Goal: Information Seeking & Learning: Learn about a topic

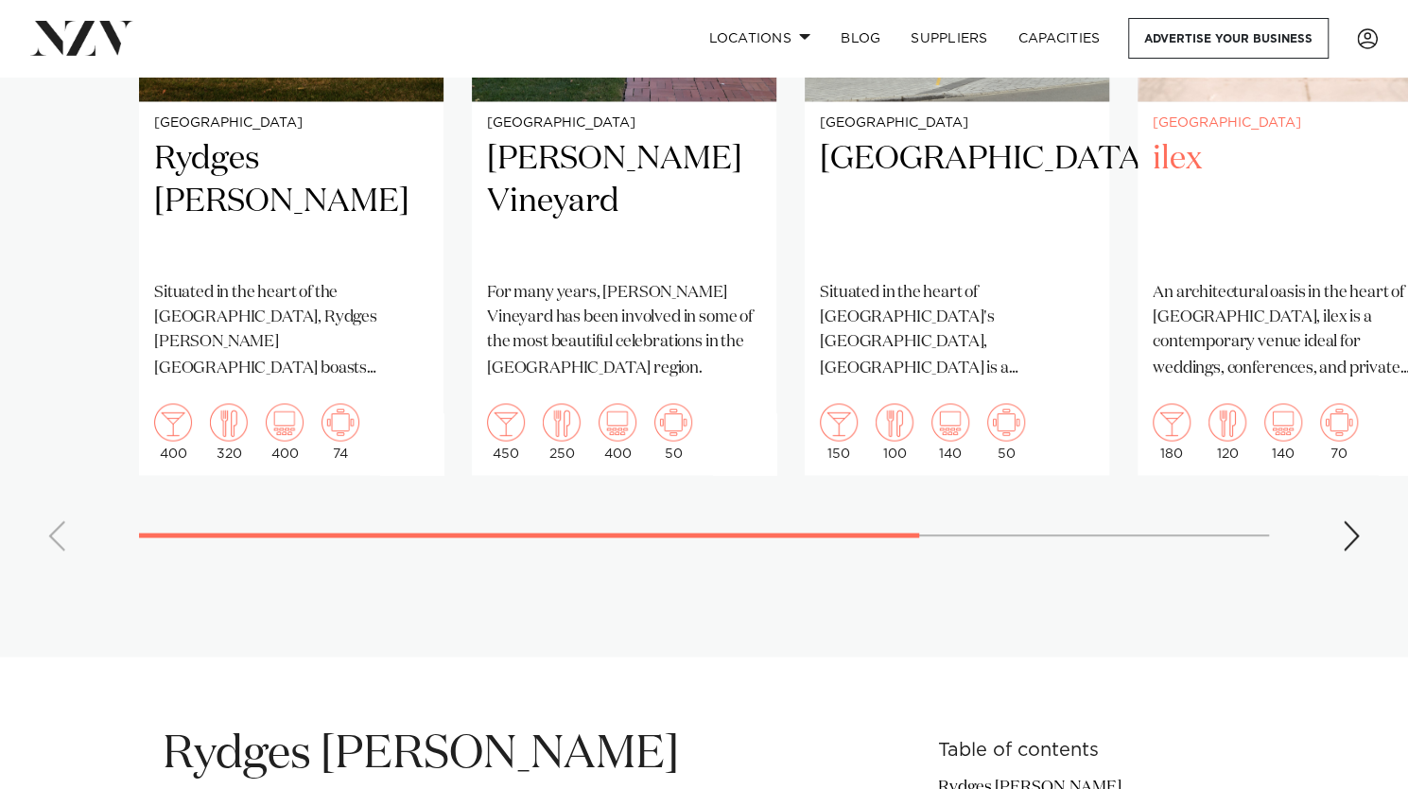
scroll to position [1745, 0]
click at [1346, 519] on div "Next slide" at bounding box center [1351, 534] width 19 height 30
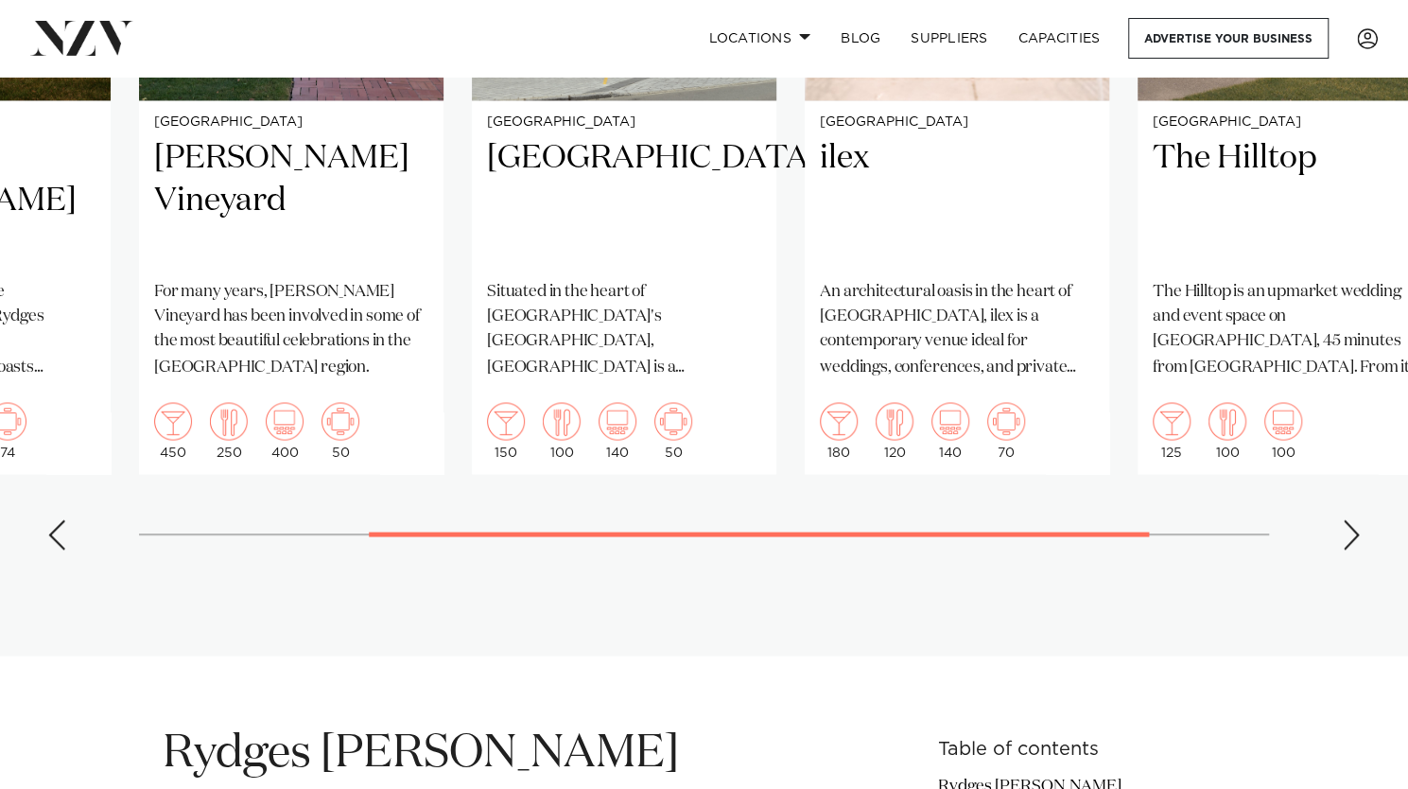
click at [1355, 519] on div "Next slide" at bounding box center [1351, 534] width 19 height 30
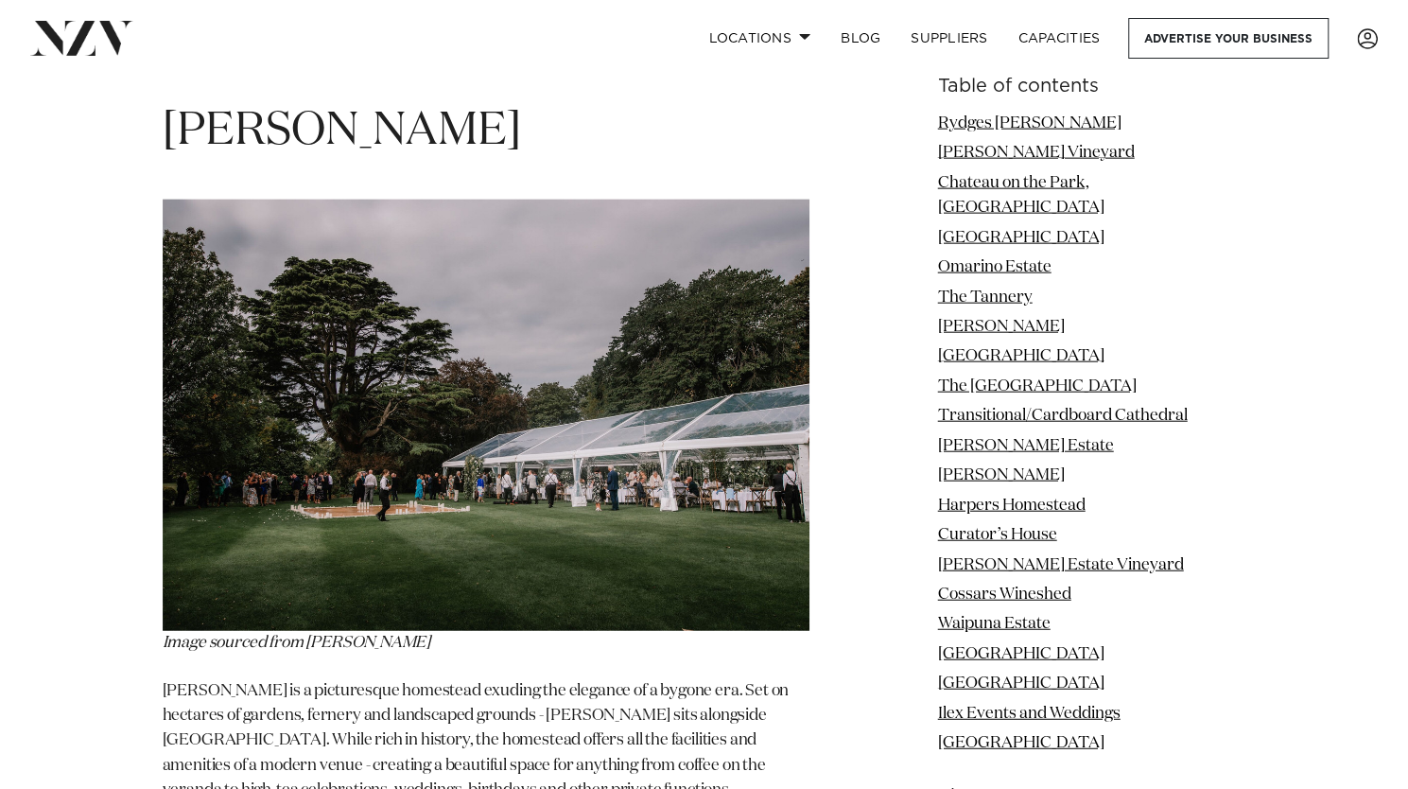
scroll to position [6687, 0]
click at [371, 358] on img at bounding box center [486, 415] width 647 height 432
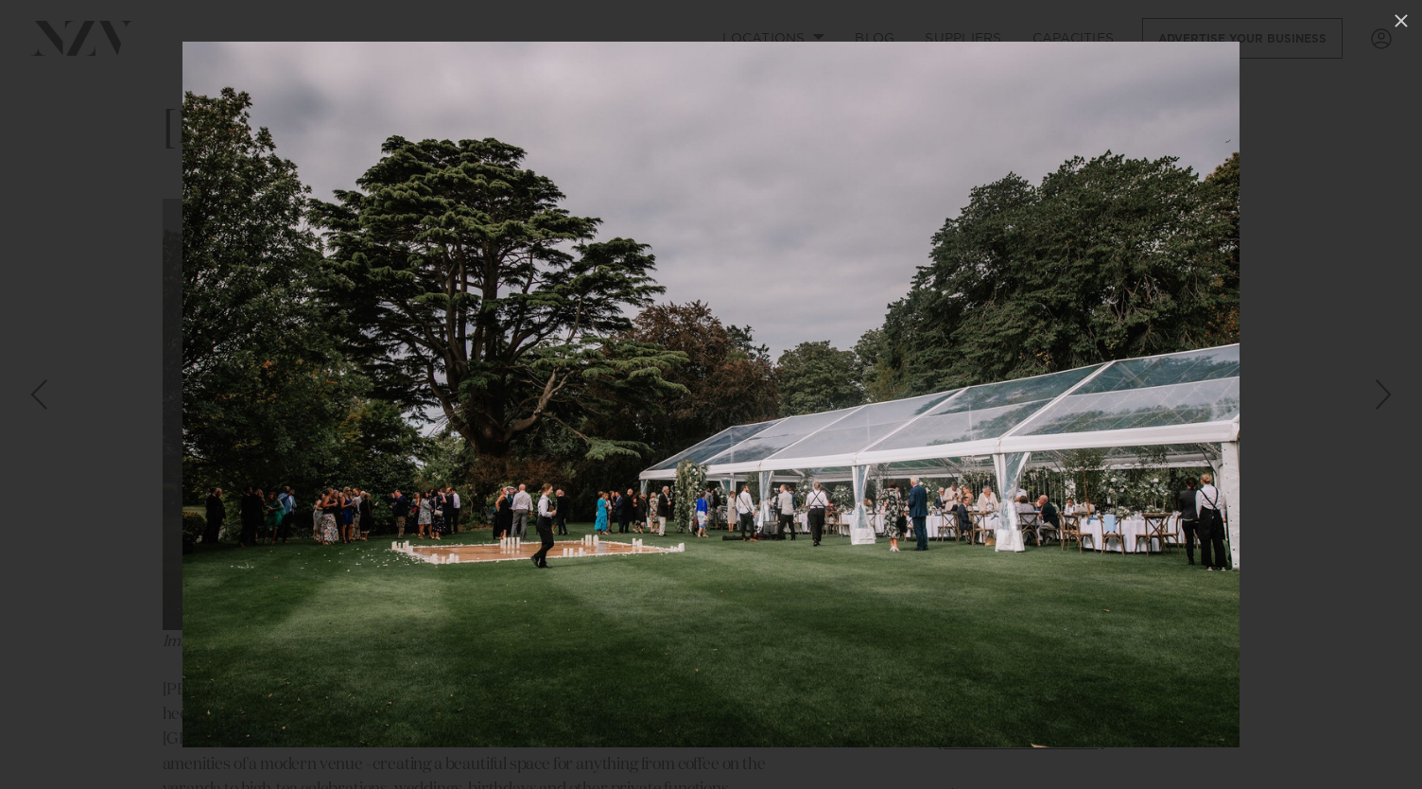
click at [136, 270] on div at bounding box center [711, 394] width 1422 height 789
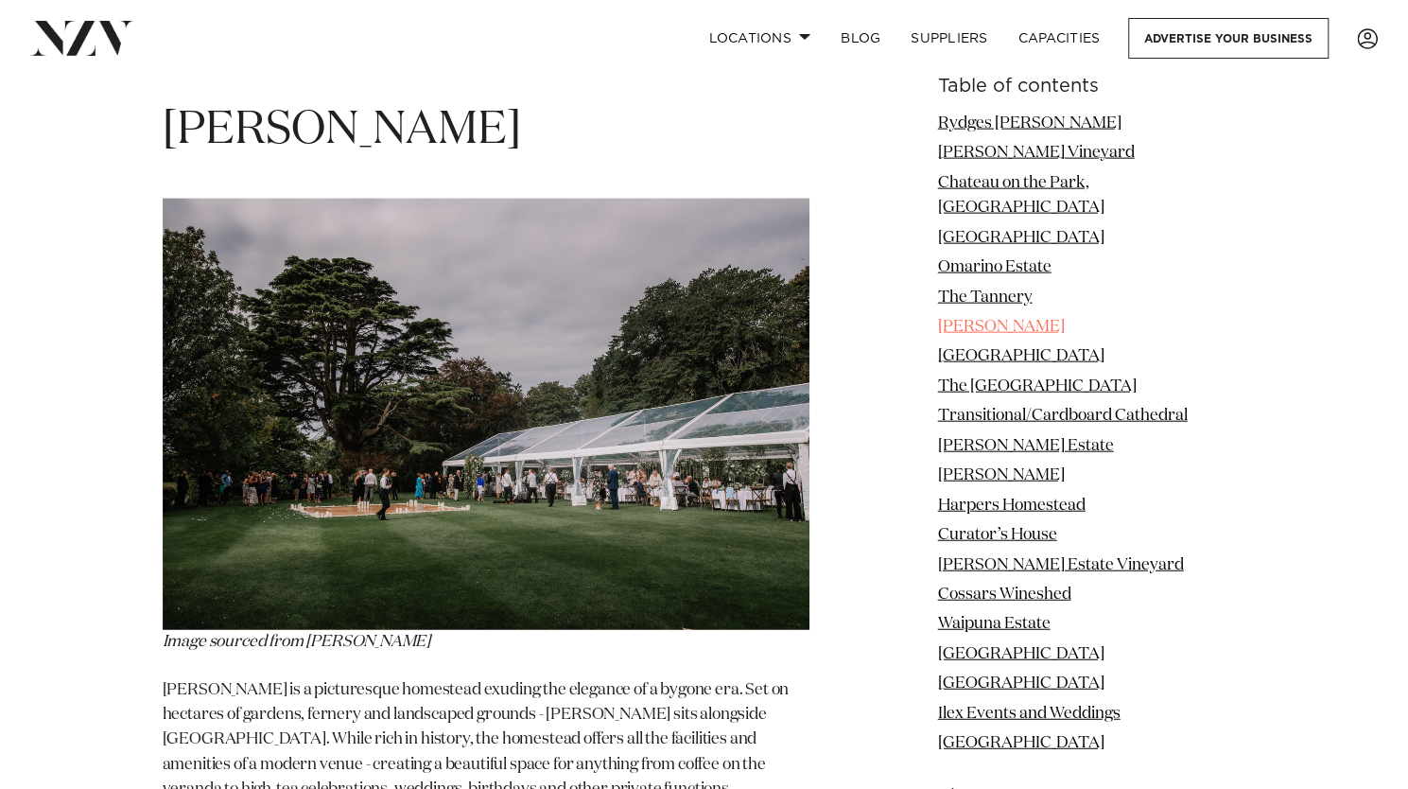
click at [1006, 319] on link "[PERSON_NAME]" at bounding box center [1001, 327] width 127 height 16
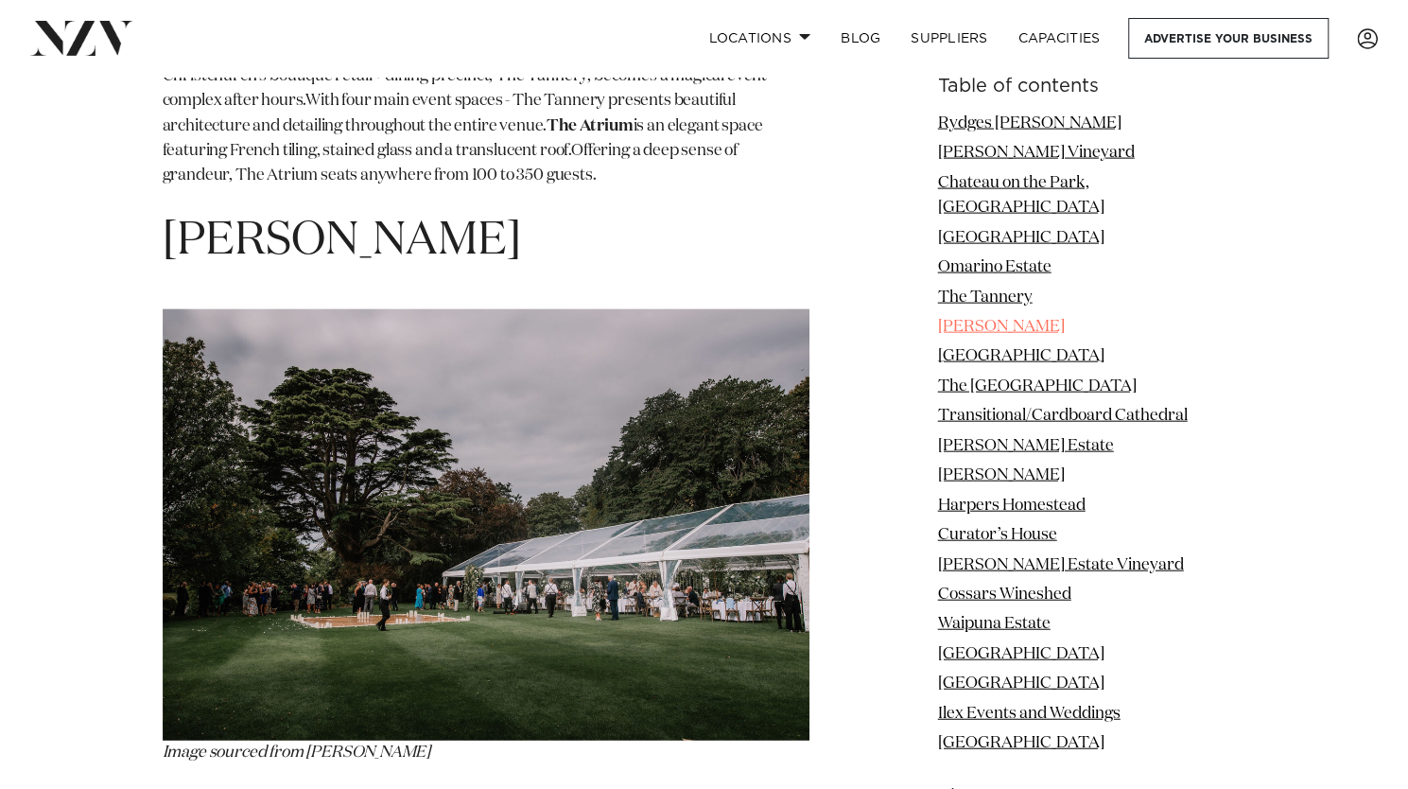
click at [1006, 319] on link "[PERSON_NAME]" at bounding box center [1001, 327] width 127 height 16
click at [270, 218] on span "[PERSON_NAME]" at bounding box center [342, 240] width 358 height 45
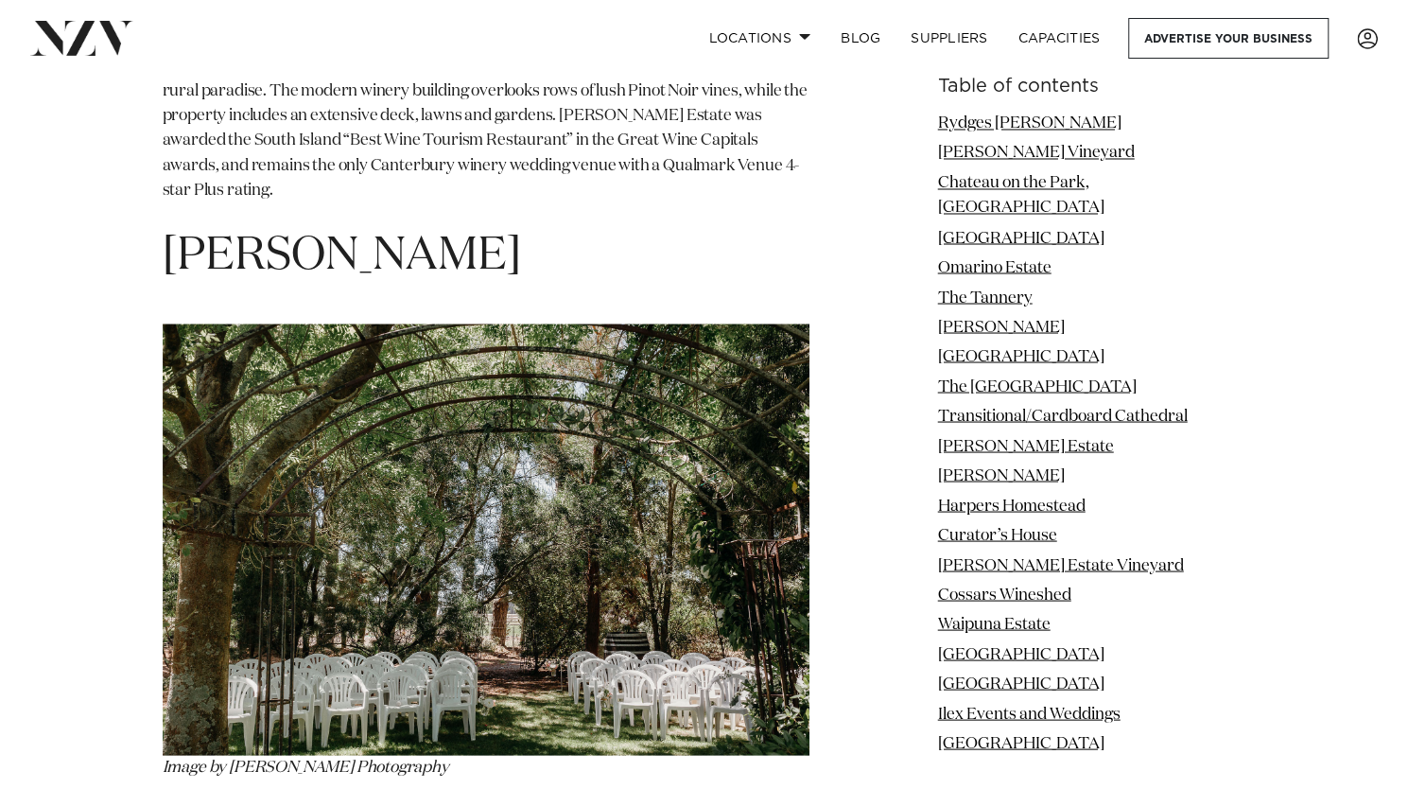
scroll to position [10317, 0]
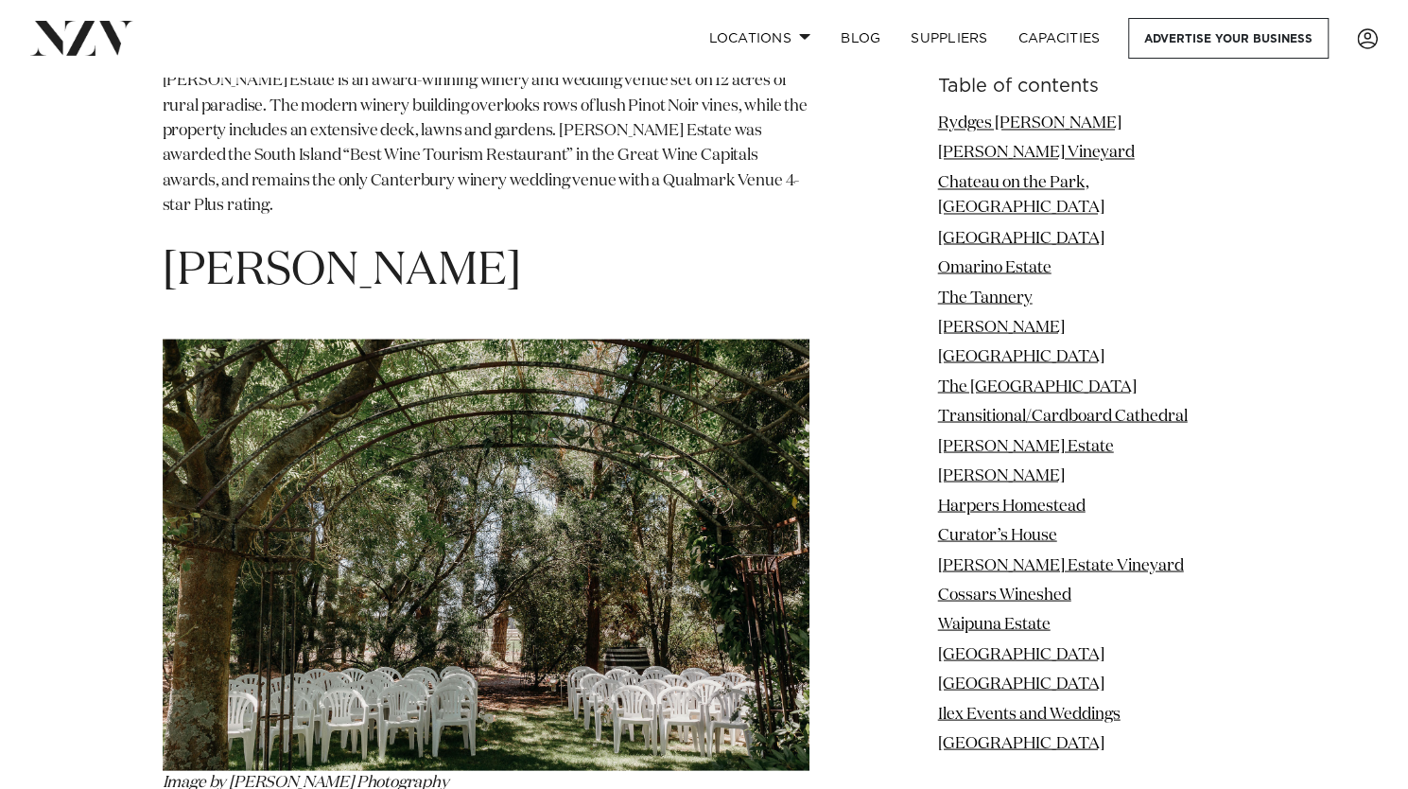
click at [346, 248] on span "[PERSON_NAME]" at bounding box center [342, 270] width 358 height 45
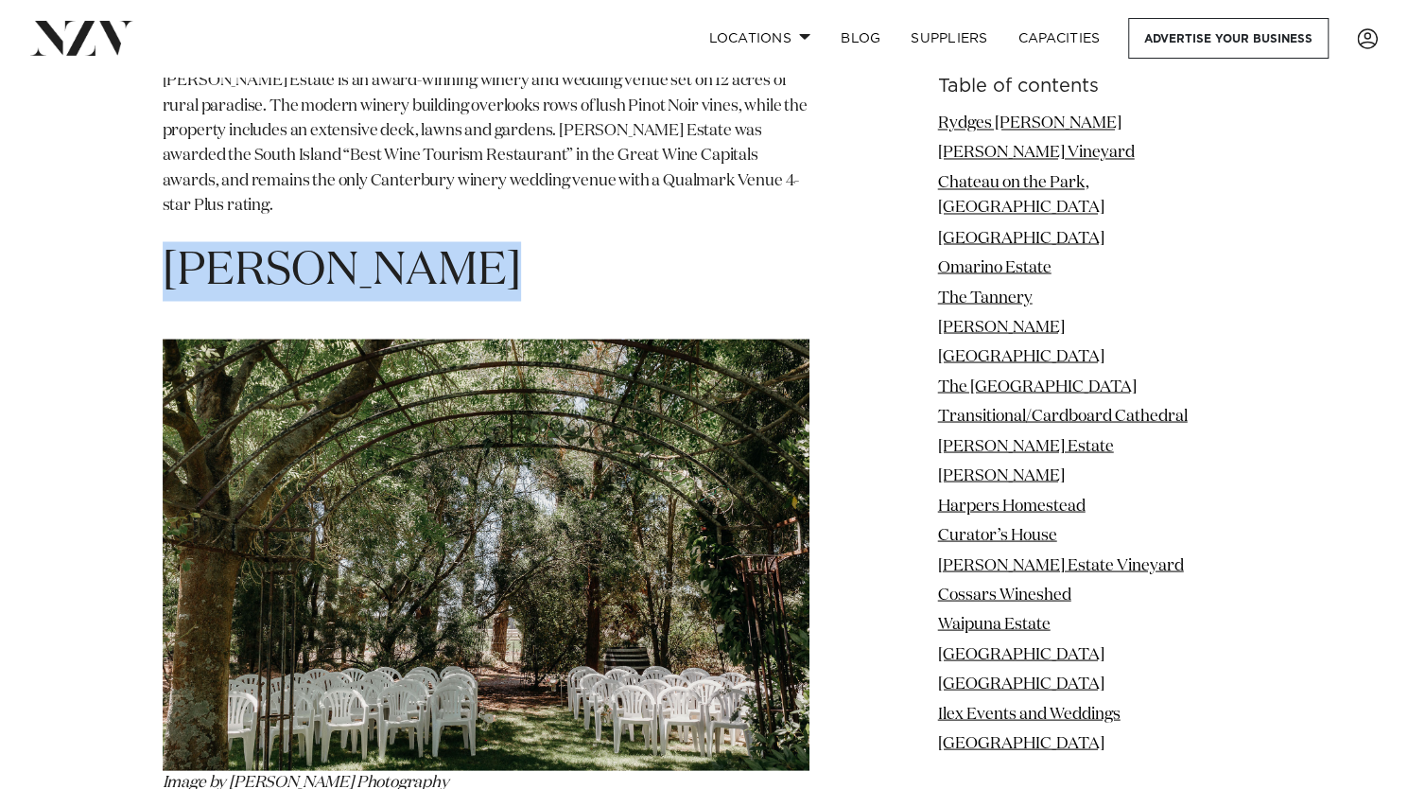
click at [346, 248] on span "[PERSON_NAME]" at bounding box center [342, 270] width 358 height 45
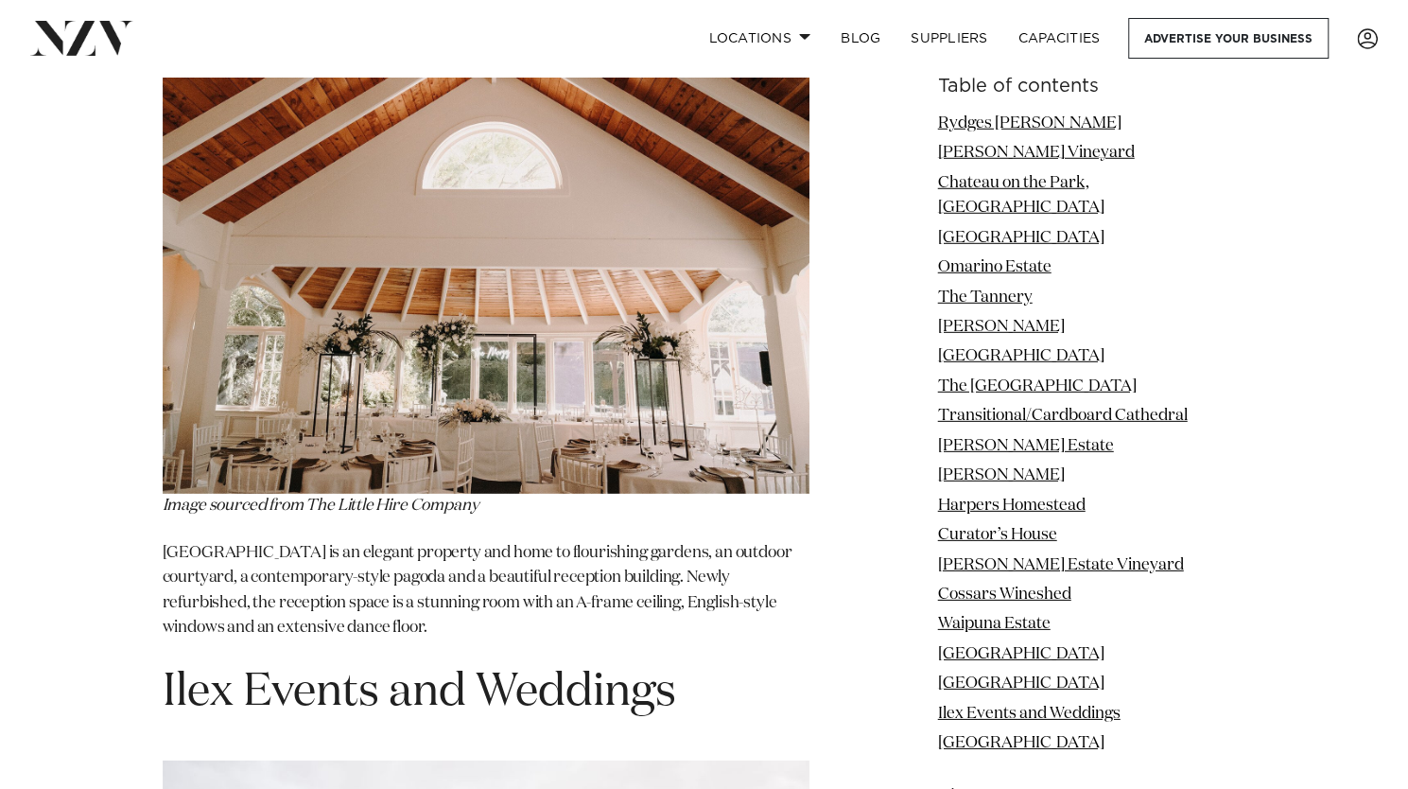
scroll to position [15720, 0]
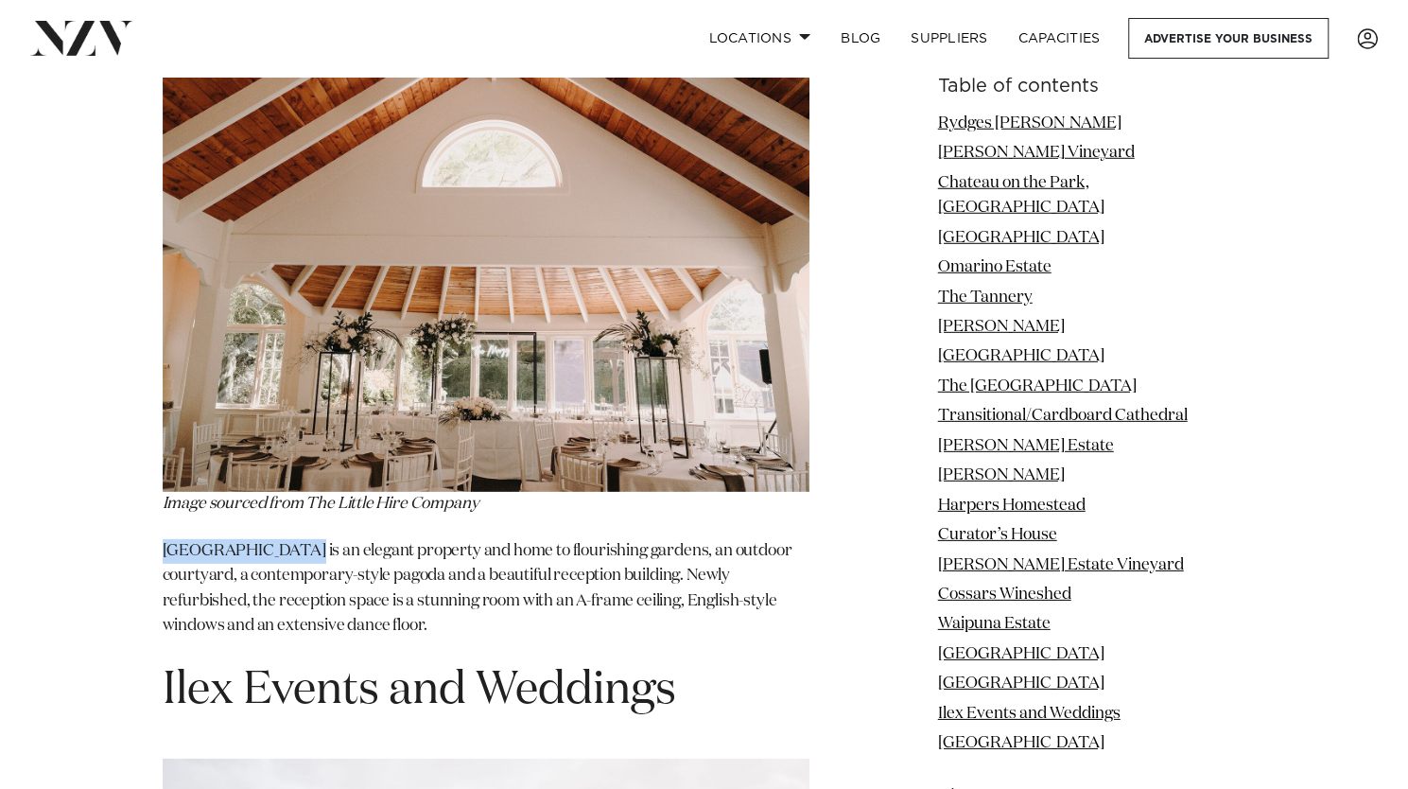
drag, startPoint x: 303, startPoint y: 304, endPoint x: 135, endPoint y: 311, distance: 167.5
copy p "[GEOGRAPHIC_DATA]"
